Goal: Task Accomplishment & Management: Manage account settings

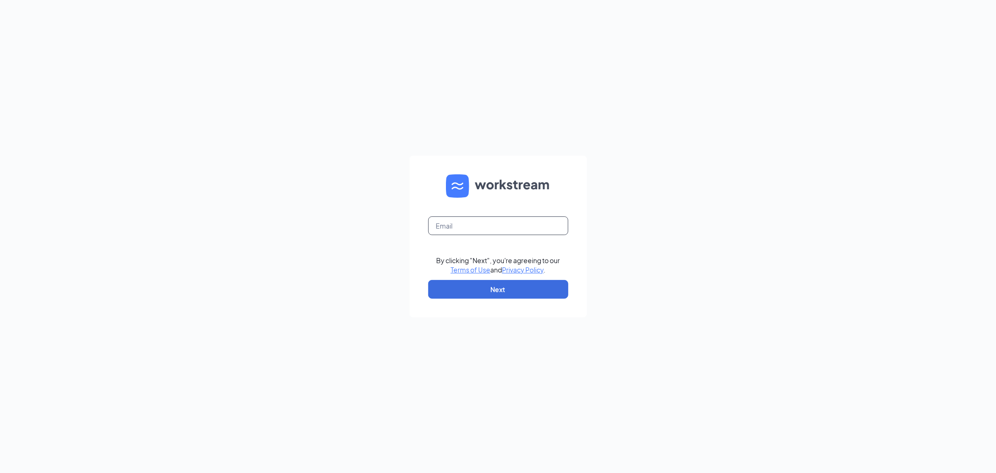
drag, startPoint x: 465, startPoint y: 229, endPoint x: 473, endPoint y: 223, distance: 9.6
click at [473, 223] on input "text" at bounding box center [498, 225] width 140 height 19
click at [468, 289] on button "Next" at bounding box center [498, 289] width 140 height 19
click at [486, 230] on input "text" at bounding box center [498, 225] width 140 height 19
type input "gmbelleville@bleedblue.net"
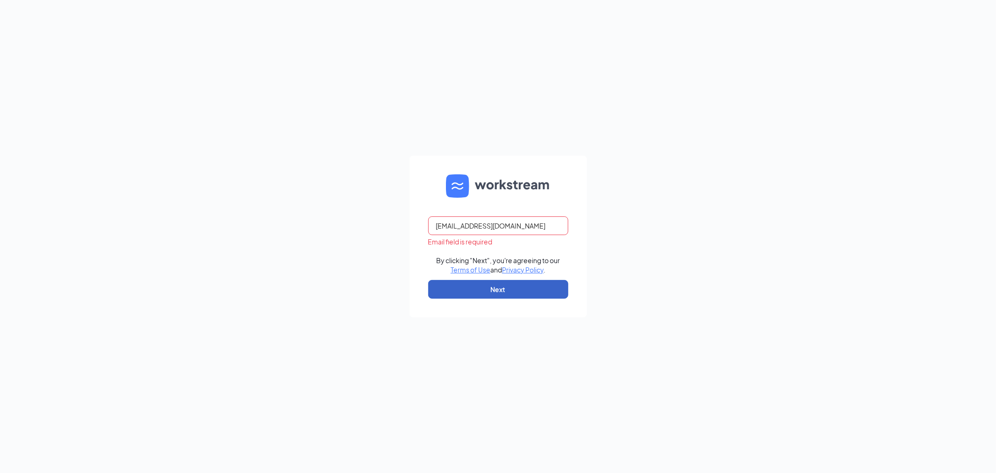
click at [491, 291] on button "Next" at bounding box center [498, 289] width 140 height 19
click at [488, 221] on input "text" at bounding box center [498, 225] width 140 height 19
type input "gmbelleville@bleedblue.net"
click at [489, 294] on button "Next" at bounding box center [498, 289] width 140 height 19
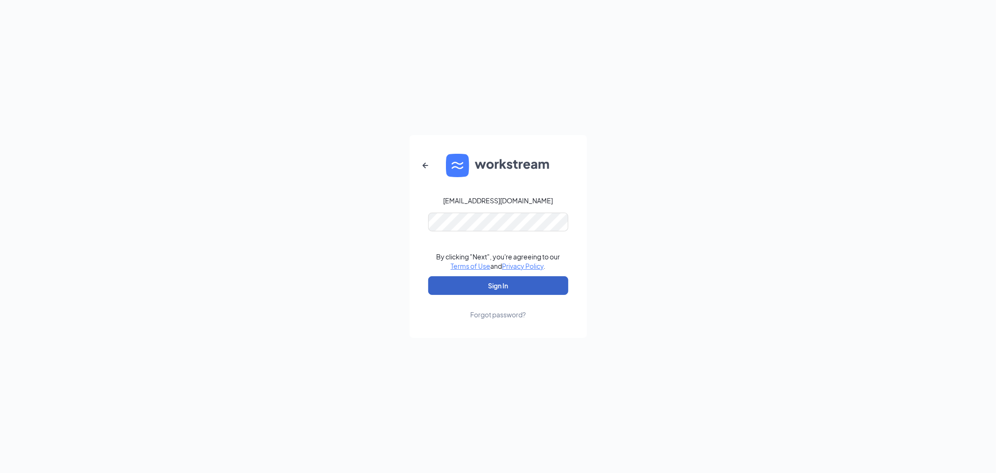
click at [486, 281] on button "Sign In" at bounding box center [498, 285] width 140 height 19
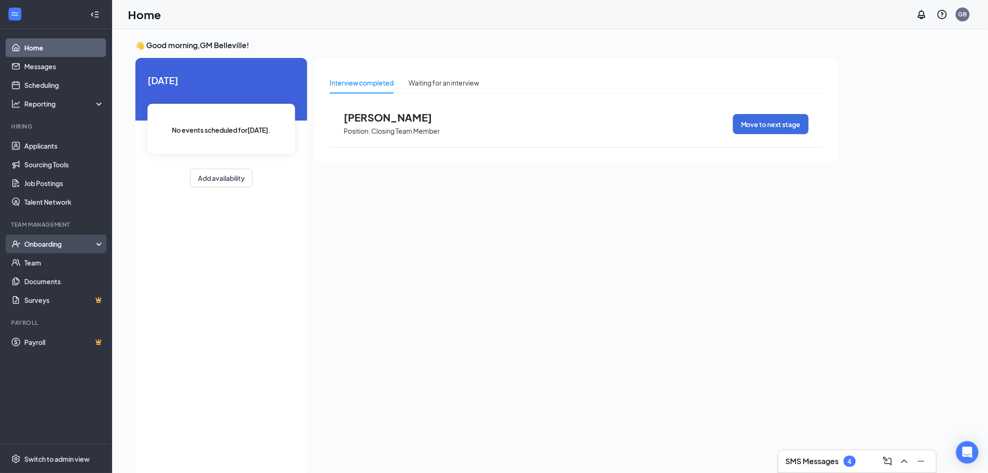
click at [15, 241] on icon "UserCheck" at bounding box center [15, 243] width 9 height 9
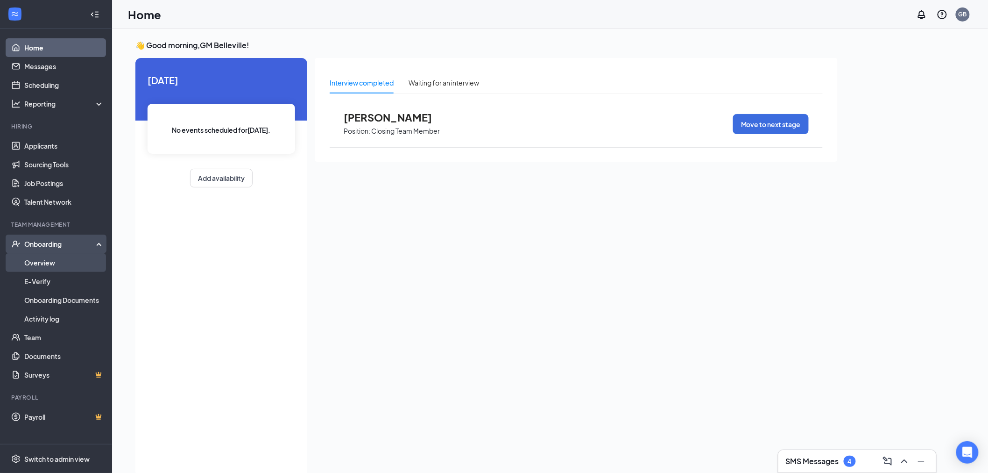
click at [24, 257] on link "Overview" at bounding box center [64, 262] width 80 height 19
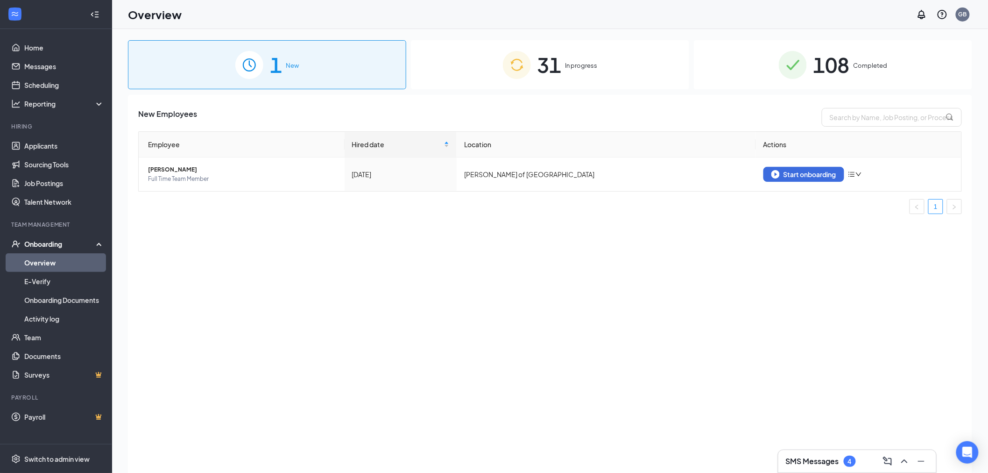
click at [881, 105] on div "New Employees Employee Hired date Location Actions [PERSON_NAME] Full Time Team…" at bounding box center [550, 295] width 845 height 401
click at [879, 114] on input "text" at bounding box center [892, 117] width 140 height 19
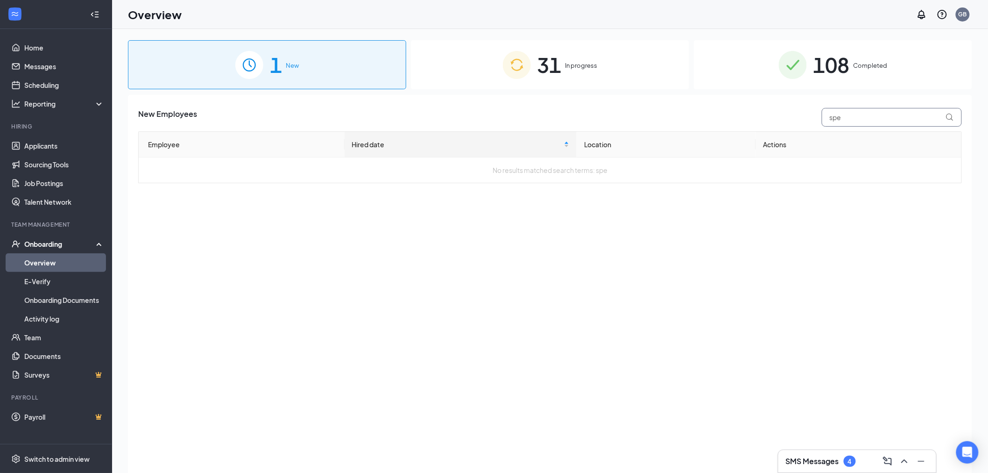
type input "spe"
click at [575, 63] on span "In progress" at bounding box center [582, 65] width 32 height 9
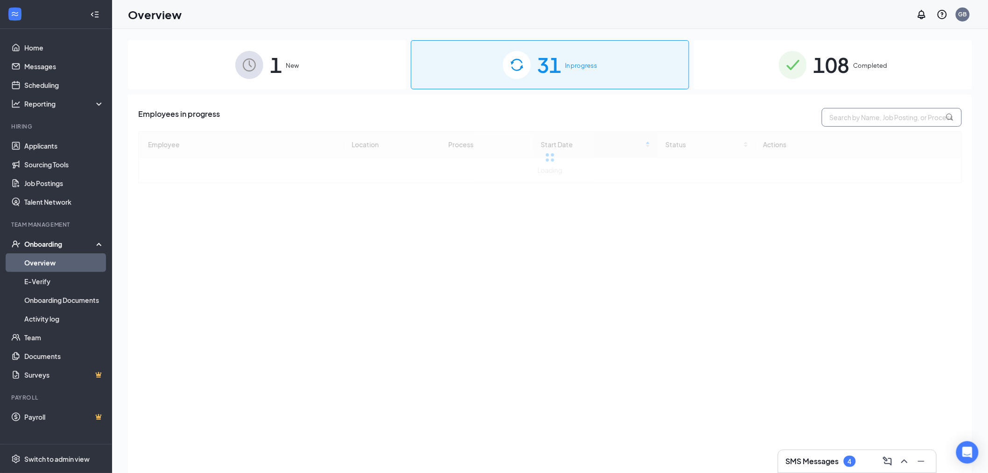
click at [851, 119] on input "text" at bounding box center [892, 117] width 140 height 19
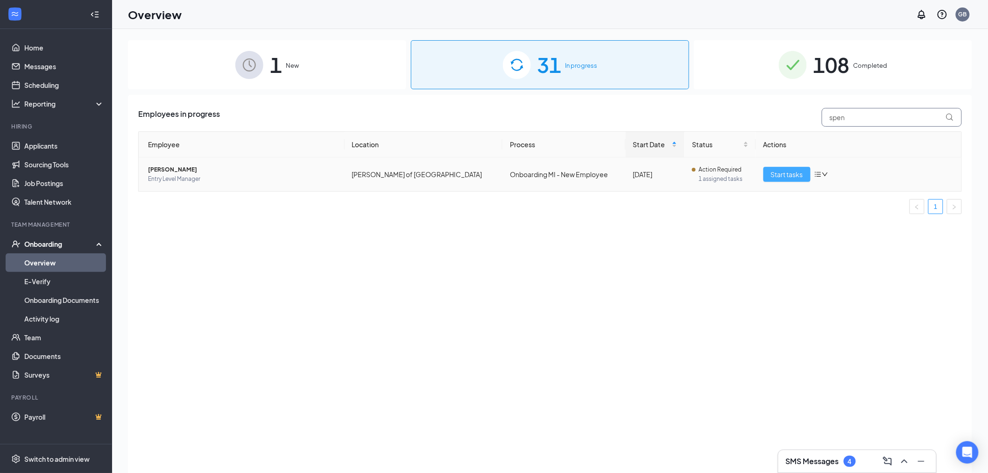
type input "spen"
click at [787, 177] on span "Start tasks" at bounding box center [787, 174] width 32 height 10
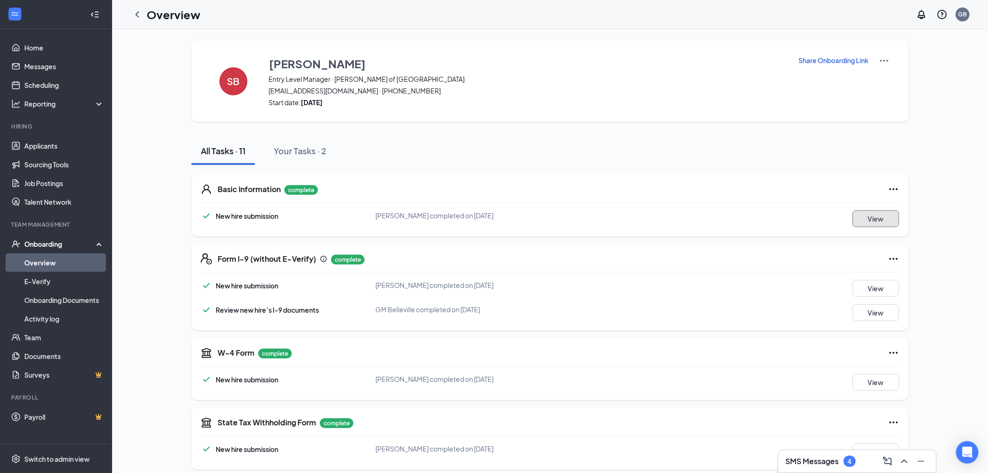
click at [895, 225] on button "View" at bounding box center [876, 218] width 47 height 17
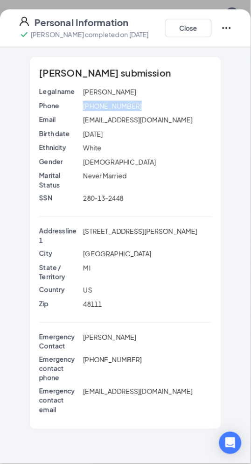
drag, startPoint x: 145, startPoint y: 107, endPoint x: 82, endPoint y: 112, distance: 63.7
click at [82, 112] on div "Phone [PHONE_NUMBER]" at bounding box center [125, 108] width 173 height 14
copy span "[PHONE_NUMBER]"
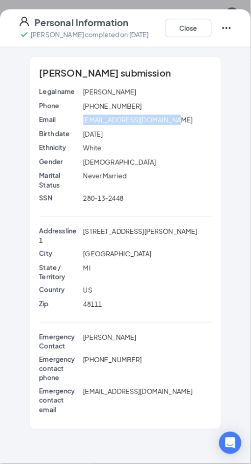
drag, startPoint x: 186, startPoint y: 119, endPoint x: 82, endPoint y: 122, distance: 104.2
click at [82, 122] on div "[EMAIL_ADDRESS][DOMAIN_NAME]" at bounding box center [147, 120] width 133 height 10
copy span "[EMAIL_ADDRESS][DOMAIN_NAME]"
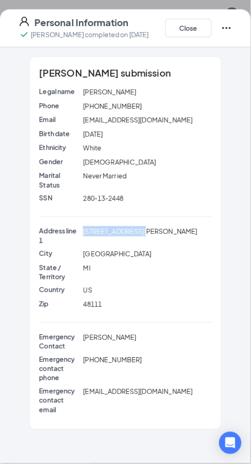
drag, startPoint x: 85, startPoint y: 230, endPoint x: 145, endPoint y: 229, distance: 60.7
click at [145, 229] on span "[STREET_ADDRESS][PERSON_NAME]" at bounding box center [140, 231] width 114 height 8
copy span "[STREET_ADDRESS][PERSON_NAME]"
drag, startPoint x: 145, startPoint y: 343, endPoint x: 82, endPoint y: 336, distance: 62.9
click at [82, 336] on div "[PERSON_NAME]" at bounding box center [147, 342] width 133 height 19
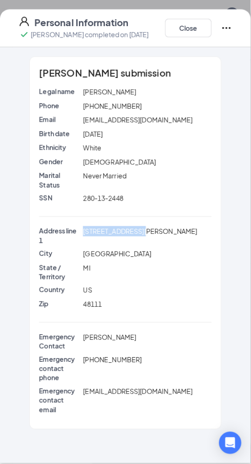
copy span "[PERSON_NAME]"
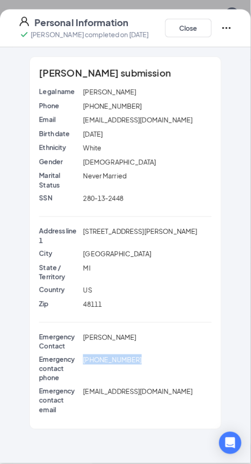
drag, startPoint x: 142, startPoint y: 362, endPoint x: 83, endPoint y: 361, distance: 59.3
click at [83, 361] on div "[PHONE_NUMBER]" at bounding box center [147, 369] width 133 height 28
copy span "[PHONE_NUMBER]"
click at [212, 34] on button "Close" at bounding box center [188, 28] width 47 height 19
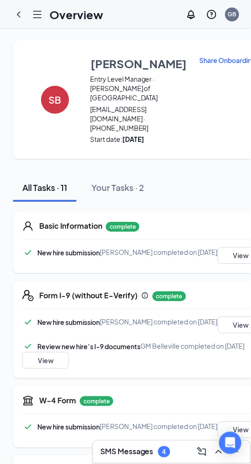
click at [15, 14] on icon "ChevronLeft" at bounding box center [18, 14] width 11 height 11
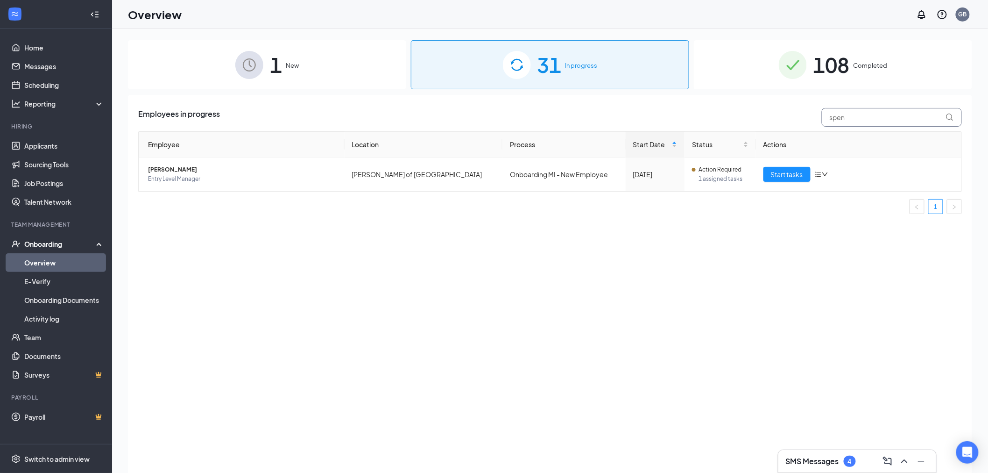
drag, startPoint x: 870, startPoint y: 121, endPoint x: 758, endPoint y: 118, distance: 112.6
click at [759, 118] on div "Employees in progress spen" at bounding box center [550, 117] width 824 height 19
type input "ange"
click at [796, 176] on span "Start tasks" at bounding box center [787, 174] width 32 height 10
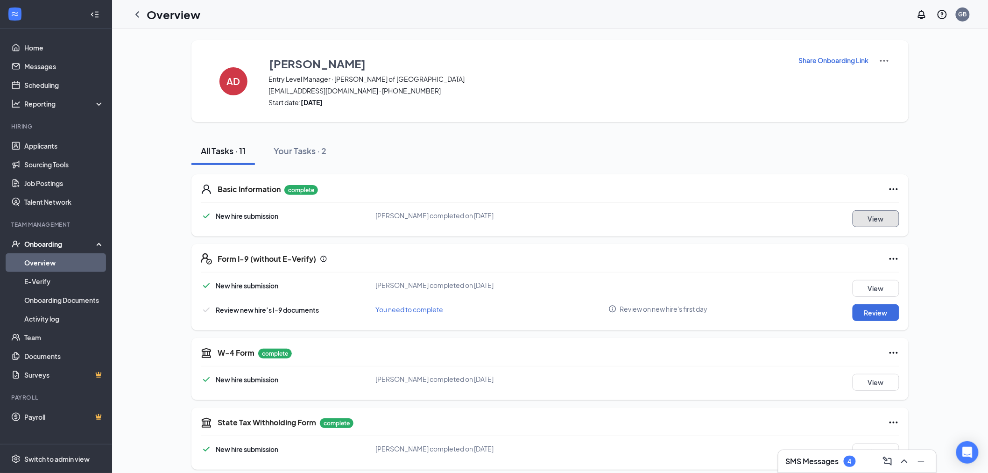
click at [883, 220] on button "View" at bounding box center [876, 218] width 47 height 17
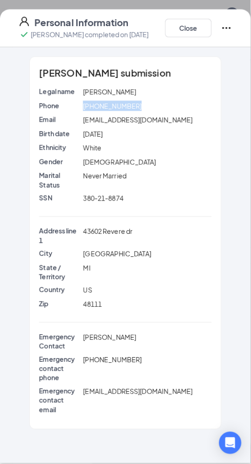
drag, startPoint x: 152, startPoint y: 105, endPoint x: 81, endPoint y: 106, distance: 71.0
click at [81, 106] on div "Phone [PHONE_NUMBER]" at bounding box center [125, 106] width 177 height 10
copy div "[PHONE_NUMBER]"
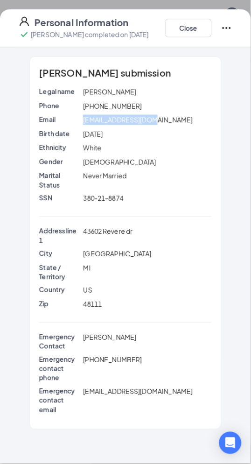
drag, startPoint x: 158, startPoint y: 121, endPoint x: 78, endPoint y: 123, distance: 80.4
click at [78, 123] on div "Email [EMAIL_ADDRESS][DOMAIN_NAME]" at bounding box center [125, 120] width 177 height 10
copy div "[EMAIL_ADDRESS][DOMAIN_NAME]"
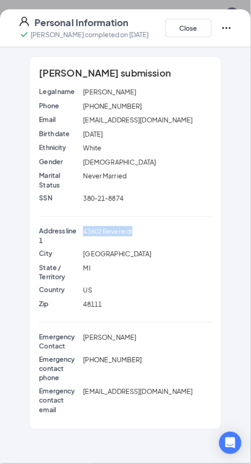
drag, startPoint x: 145, startPoint y: 231, endPoint x: 81, endPoint y: 240, distance: 64.1
click at [81, 240] on div "43602 Revere dr" at bounding box center [147, 236] width 133 height 19
copy span "43602 Revere dr"
drag, startPoint x: 136, startPoint y: 334, endPoint x: 66, endPoint y: 342, distance: 70.9
click at [66, 342] on div "Emergency Contact [PERSON_NAME]" at bounding box center [125, 342] width 177 height 19
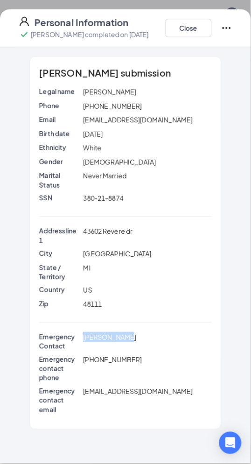
copy div "[PERSON_NAME]"
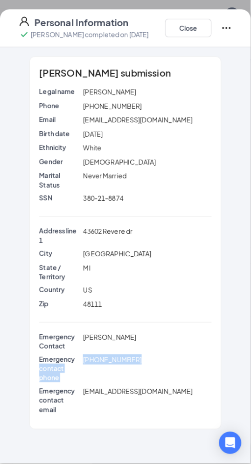
drag, startPoint x: 142, startPoint y: 362, endPoint x: 81, endPoint y: 360, distance: 61.7
click at [81, 360] on div "Emergency contact phone [PHONE_NUMBER]" at bounding box center [125, 369] width 177 height 28
click at [171, 352] on div "Emergency Contact [PERSON_NAME]" at bounding box center [125, 344] width 173 height 22
drag, startPoint x: 112, startPoint y: 362, endPoint x: 82, endPoint y: 358, distance: 30.1
click at [82, 358] on div "[PHONE_NUMBER]" at bounding box center [147, 369] width 133 height 28
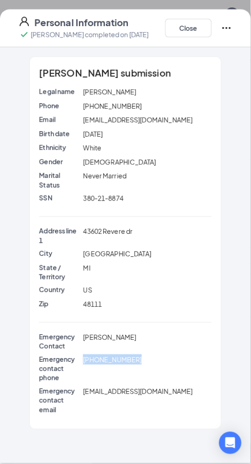
copy span "[PHONE_NUMBER]"
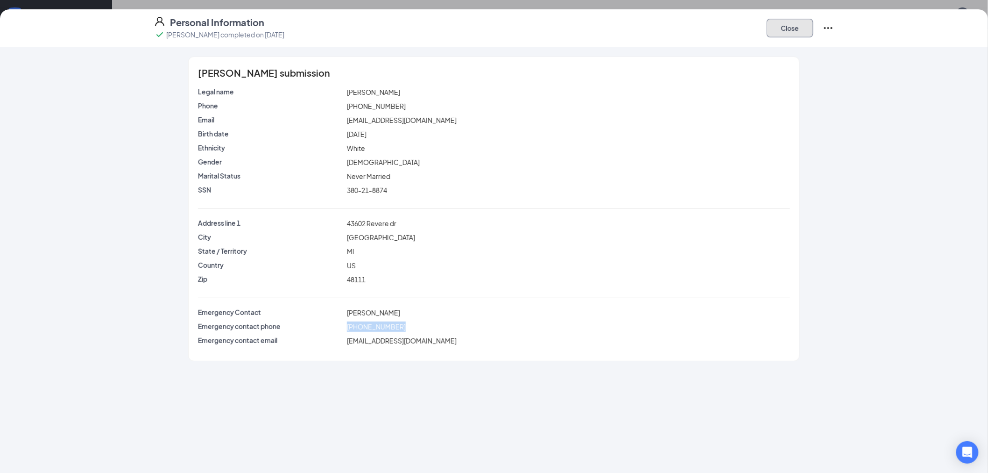
click at [774, 28] on button "Close" at bounding box center [790, 28] width 47 height 19
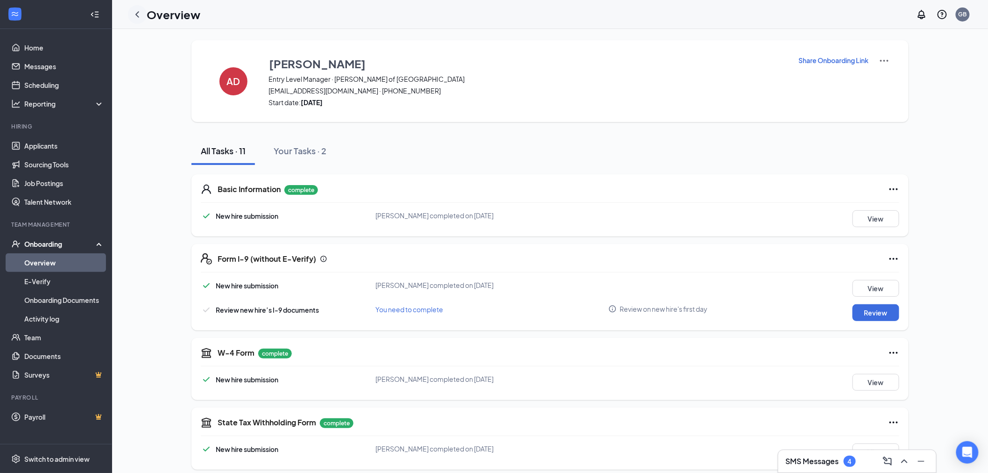
click at [140, 19] on icon "ChevronLeft" at bounding box center [137, 14] width 11 height 11
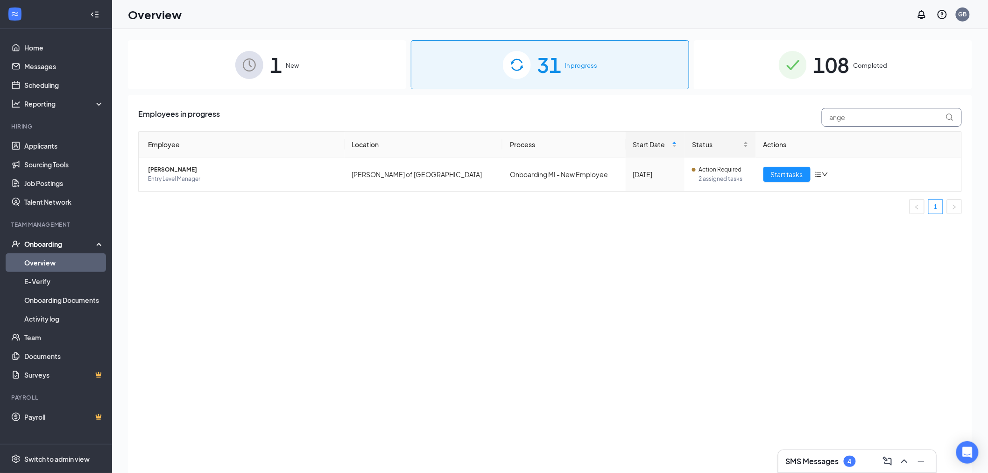
drag, startPoint x: 851, startPoint y: 117, endPoint x: 749, endPoint y: 137, distance: 103.8
click at [800, 130] on div "Employees in progress ange Employee Location Process Start Date Status Actions …" at bounding box center [550, 165] width 824 height 114
type input "londy"
